Goal: Transaction & Acquisition: Purchase product/service

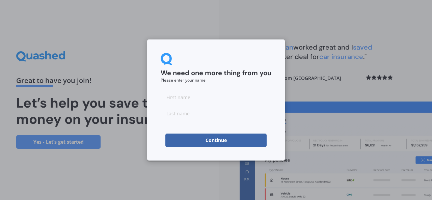
click at [216, 94] on input at bounding box center [216, 96] width 111 height 13
type input "Test"
click at [201, 116] on input at bounding box center [216, 113] width 111 height 13
type input "test"
click at [204, 146] on button "Continue" at bounding box center [215, 140] width 101 height 13
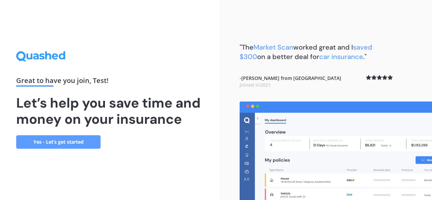
click at [38, 138] on link "Yes - Let’s get started" at bounding box center [58, 141] width 84 height 13
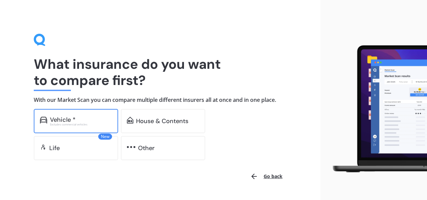
click at [84, 118] on div "Vehicle *" at bounding box center [81, 119] width 62 height 7
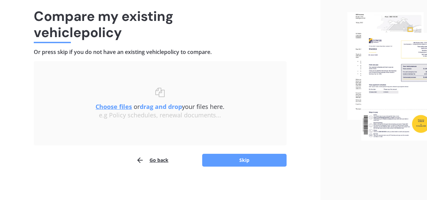
scroll to position [48, 0]
click at [246, 156] on button "Skip" at bounding box center [244, 159] width 84 height 13
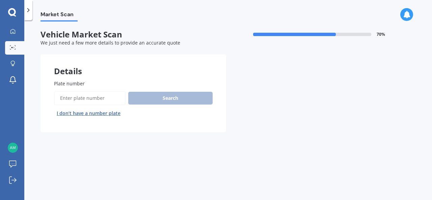
click at [95, 97] on input "Plate number" at bounding box center [89, 98] width 71 height 14
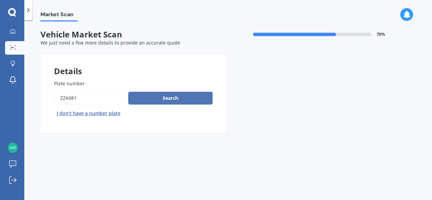
click at [159, 93] on button "Search" at bounding box center [170, 98] width 84 height 13
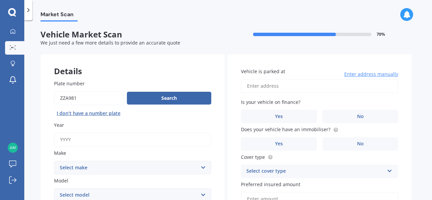
click at [69, 97] on input "Plate number" at bounding box center [89, 98] width 70 height 14
type input "ZZB981"
click at [163, 96] on button "Search" at bounding box center [169, 98] width 84 height 13
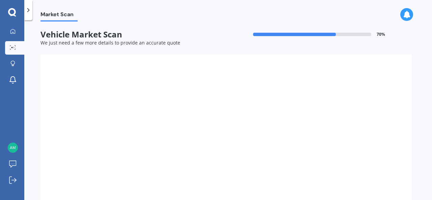
type input "2020"
select select "BMW"
select select "X7"
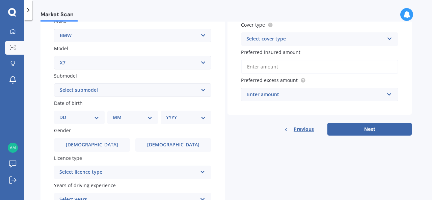
scroll to position [101, 0]
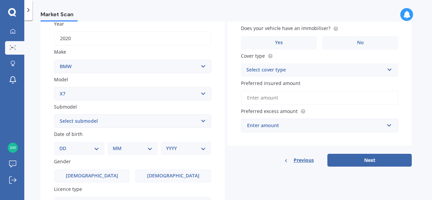
click at [80, 150] on select "DD 01 02 03 04 05 06 07 08 09 10 11 12 13 14 15 16 17 18 19 20 21 22 23 24 25 2…" at bounding box center [79, 148] width 40 height 7
select select "02"
click at [65, 145] on select "DD 01 02 03 04 05 06 07 08 09 10 11 12 13 14 15 16 17 18 19 20 21 22 23 24 25 2…" at bounding box center [79, 148] width 40 height 7
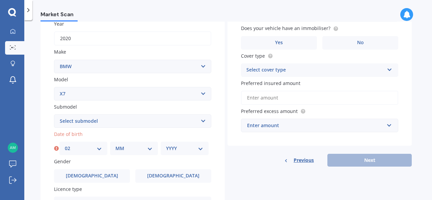
click at [122, 150] on select "MM 01 02 03 04 05 06 07 08 09 10 11 12" at bounding box center [133, 148] width 37 height 7
select select "01"
click at [115, 145] on select "MM 01 02 03 04 05 06 07 08 09 10 11 12" at bounding box center [133, 148] width 37 height 7
click at [183, 145] on div "YYYY 2025 2024 2023 2022 2021 2020 2019 2018 2017 2016 2015 2014 2013 2012 2011…" at bounding box center [185, 148] width 48 height 13
click at [180, 150] on select "YYYY 2025 2024 2023 2022 2021 2020 2019 2018 2017 2016 2015 2014 2013 2012 2011…" at bounding box center [184, 148] width 37 height 7
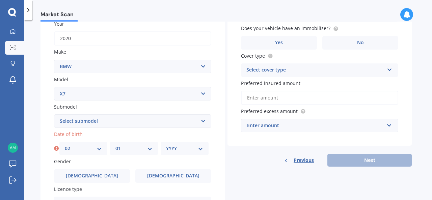
select select "1985"
click at [166, 145] on select "YYYY 2025 2024 2023 2022 2021 2020 2019 2018 2017 2016 2015 2014 2013 2012 2011…" at bounding box center [184, 148] width 37 height 7
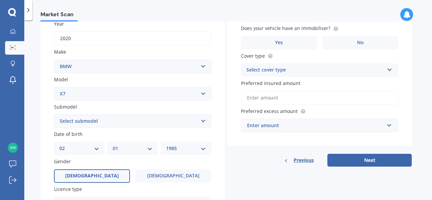
click at [102, 175] on label "[DEMOGRAPHIC_DATA]" at bounding box center [92, 175] width 76 height 13
click at [0, 0] on input "[DEMOGRAPHIC_DATA]" at bounding box center [0, 0] width 0 height 0
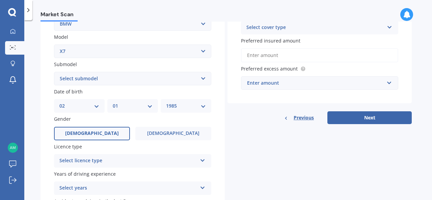
scroll to position [169, 0]
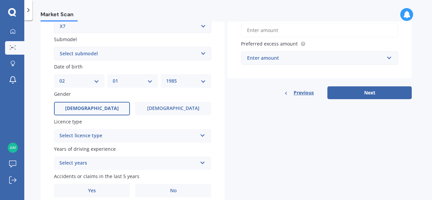
click at [113, 138] on div "Select licence type" at bounding box center [128, 136] width 138 height 8
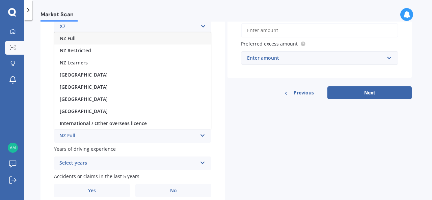
click at [101, 38] on div "NZ Full" at bounding box center [132, 38] width 156 height 12
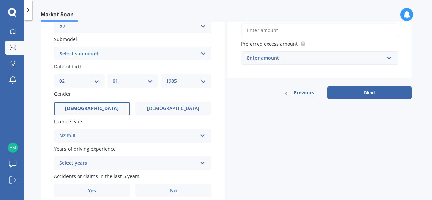
click at [87, 167] on div "Select years" at bounding box center [128, 163] width 138 height 8
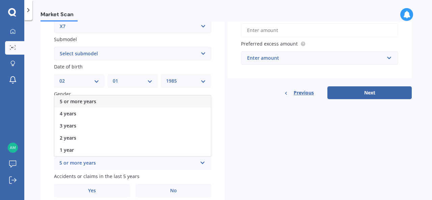
click at [88, 99] on div "5 or more years" at bounding box center [132, 101] width 156 height 12
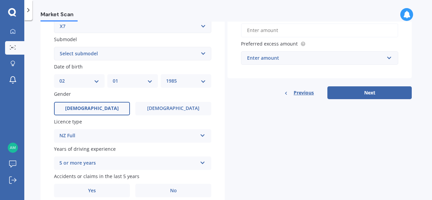
scroll to position [198, 0]
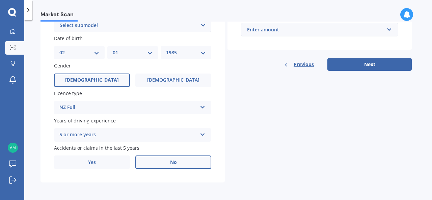
click at [163, 158] on label "No" at bounding box center [173, 161] width 76 height 13
click at [0, 0] on input "No" at bounding box center [0, 0] width 0 height 0
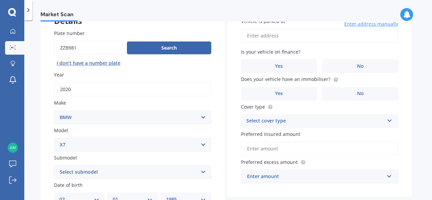
scroll to position [0, 0]
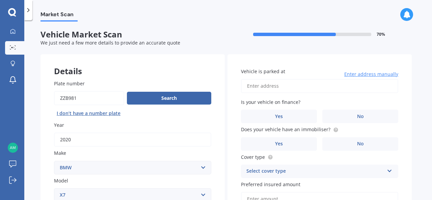
click at [282, 86] on input "Vehicle is parked at" at bounding box center [319, 86] width 157 height 14
type input "[STREET_ADDRESS]"
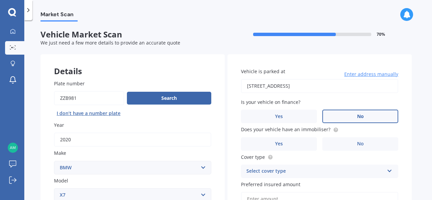
click at [368, 116] on label "No" at bounding box center [360, 116] width 76 height 13
click at [0, 0] on input "No" at bounding box center [0, 0] width 0 height 0
click at [293, 141] on label "Yes" at bounding box center [279, 143] width 76 height 13
click at [0, 0] on input "Yes" at bounding box center [0, 0] width 0 height 0
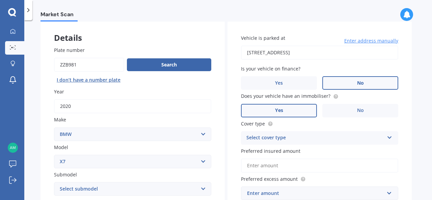
scroll to position [34, 0]
click at [294, 131] on div "Select cover type Comprehensive Third Party, Fire & Theft Third Party" at bounding box center [319, 137] width 157 height 13
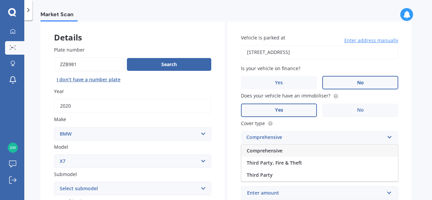
click at [288, 144] on div "Comprehensive Comprehensive Third Party, Fire & Theft Third Party" at bounding box center [319, 137] width 157 height 13
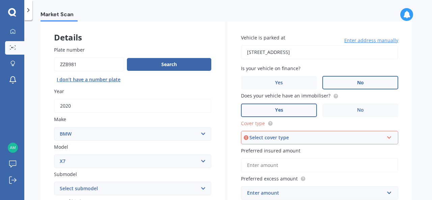
click at [290, 136] on div "Select cover type" at bounding box center [316, 137] width 134 height 7
click at [289, 149] on div "Comprehensive" at bounding box center [319, 150] width 156 height 12
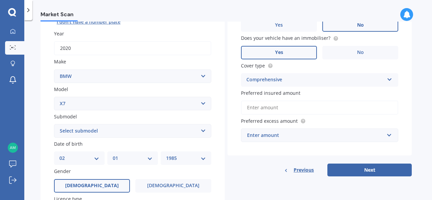
scroll to position [101, 0]
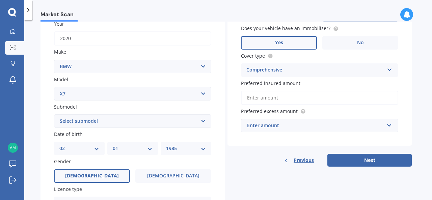
click at [274, 95] on input "Preferred insured amount" at bounding box center [319, 98] width 157 height 14
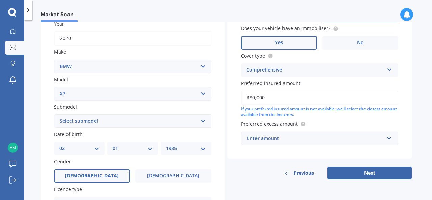
type input "$80,000"
click at [255, 143] on input "text" at bounding box center [316, 138] width 151 height 13
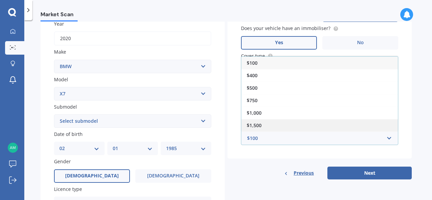
click at [255, 124] on span "$1,500" at bounding box center [253, 125] width 15 height 6
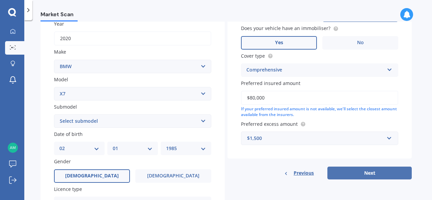
click at [377, 171] on button "Next" at bounding box center [369, 173] width 84 height 13
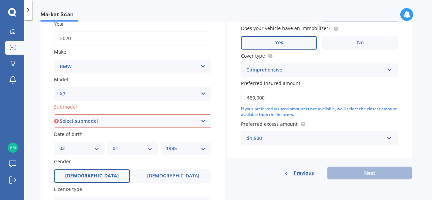
click at [106, 121] on select "Select submodel X30D 3.0DT/4WD/8AT" at bounding box center [132, 120] width 157 height 13
select select "X30D 3.0DT/4WD/8AT"
click at [54, 115] on select "Select submodel X30D 3.0DT/4WD/8AT" at bounding box center [132, 120] width 157 height 13
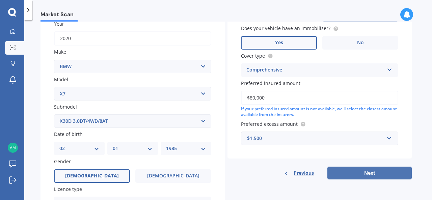
click at [373, 174] on button "Next" at bounding box center [369, 173] width 84 height 13
select select "02"
select select "01"
select select "1985"
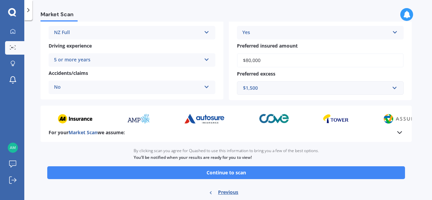
scroll to position [135, 0]
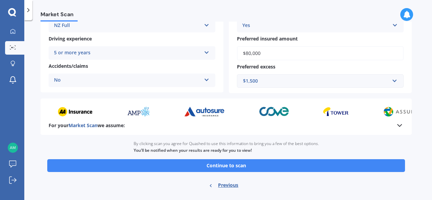
click at [233, 159] on div "By clicking scan you agree for Quashed to use this information to bring you a f…" at bounding box center [226, 147] width 185 height 24
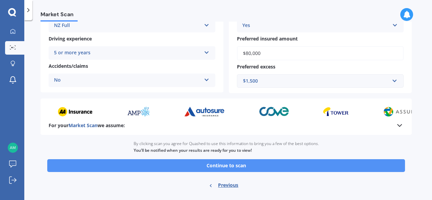
click at [233, 165] on button "Continue to scan" at bounding box center [225, 165] width 357 height 13
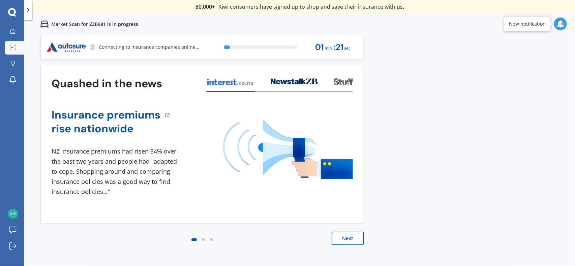
click at [347, 200] on button "Next" at bounding box center [348, 238] width 32 height 13
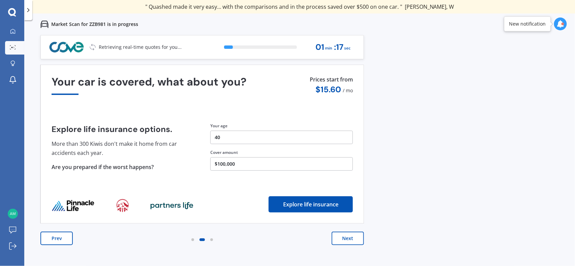
click at [345, 200] on button "Next" at bounding box center [348, 238] width 32 height 13
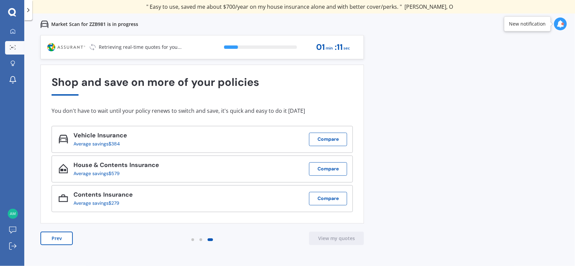
click at [136, 139] on div "Vehicle Insurance Average savings $384 Compare" at bounding box center [202, 139] width 301 height 27
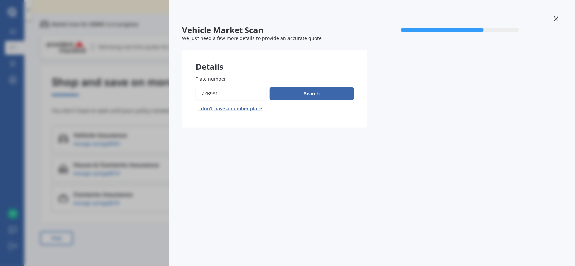
click at [431, 17] on icon at bounding box center [556, 18] width 5 height 5
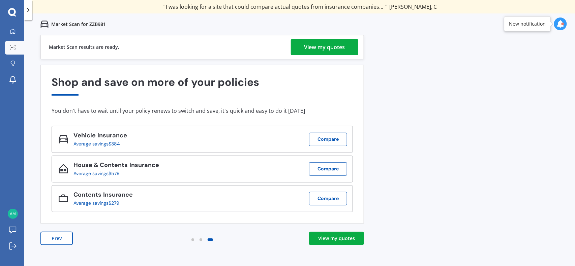
click at [343, 200] on div "View my quotes" at bounding box center [336, 238] width 37 height 7
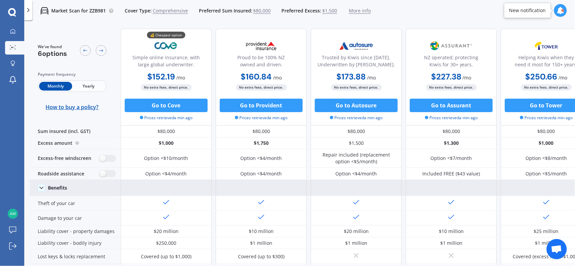
click at [41, 186] on icon at bounding box center [41, 188] width 7 height 7
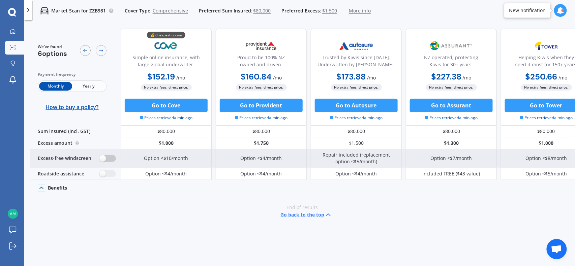
click at [111, 157] on label at bounding box center [107, 158] width 17 height 7
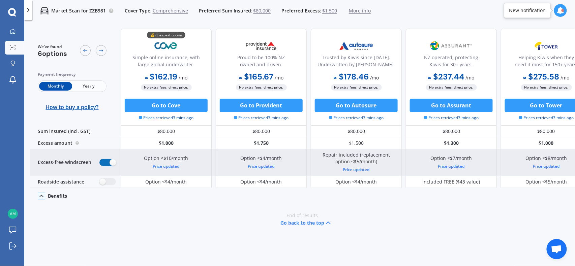
click at [110, 164] on label at bounding box center [107, 162] width 17 height 7
radio input "false"
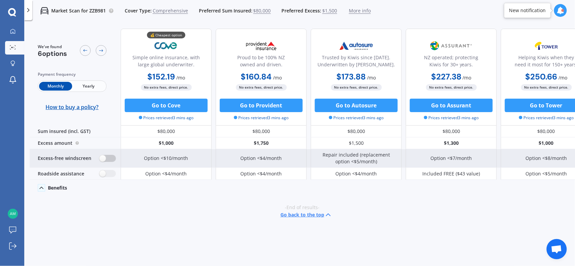
click at [110, 164] on div "Excess-free windscreen" at bounding box center [75, 158] width 91 height 19
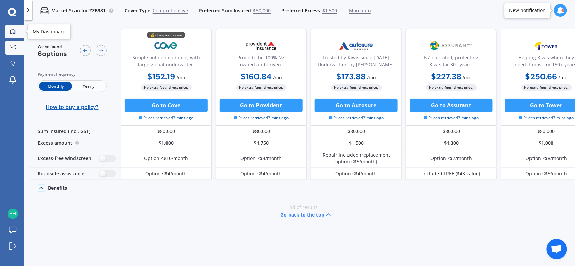
click at [19, 31] on link "My Dashboard" at bounding box center [14, 31] width 19 height 13
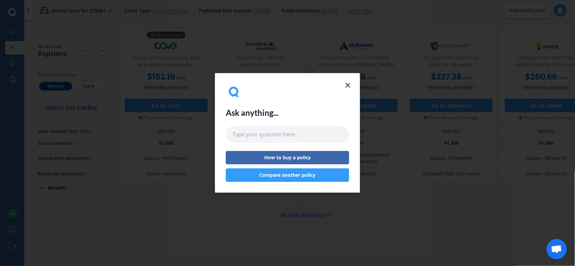
click at [350, 85] on icon at bounding box center [348, 85] width 8 height 8
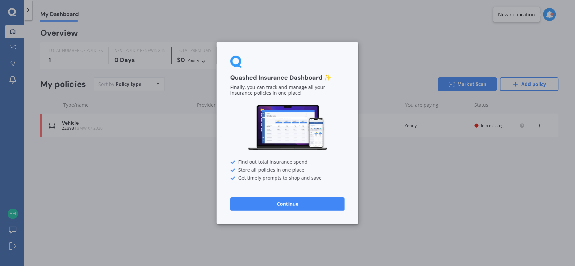
click at [287, 200] on button "Continue" at bounding box center [287, 203] width 115 height 13
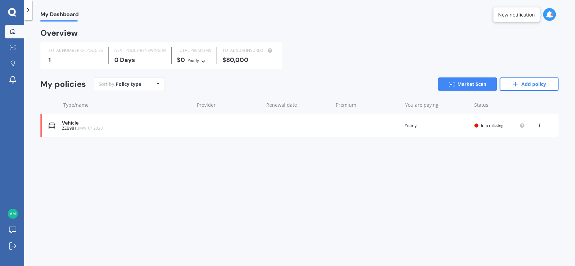
click at [25, 10] on icon at bounding box center [28, 10] width 7 height 7
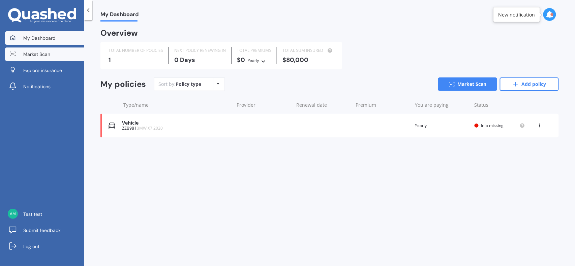
click at [31, 54] on span "Market Scan" at bounding box center [36, 54] width 27 height 7
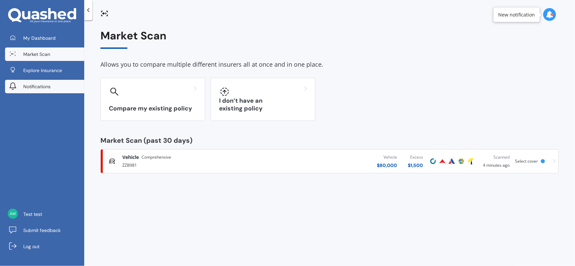
click at [31, 81] on link "Notifications" at bounding box center [44, 86] width 79 height 13
